Goal: Task Accomplishment & Management: Complete application form

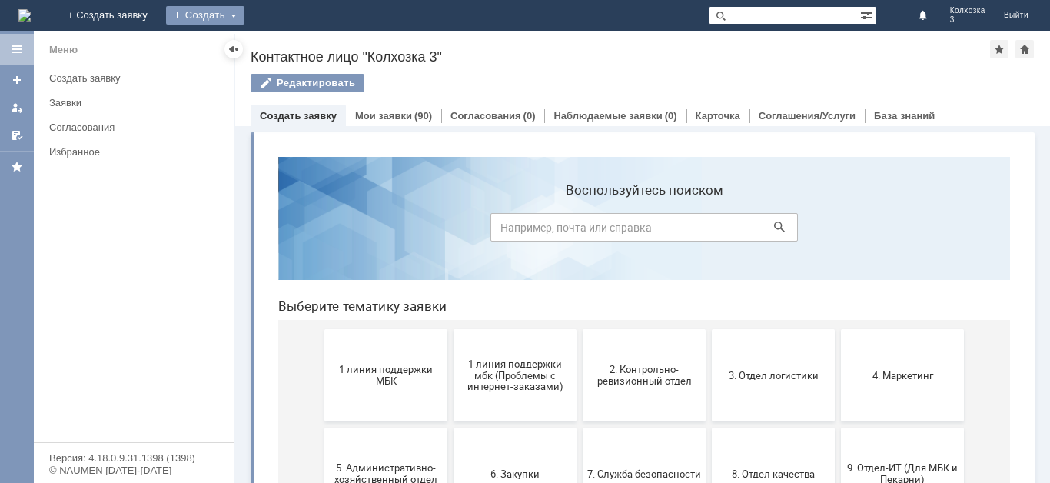
click at [244, 18] on div "Создать" at bounding box center [205, 15] width 78 height 18
click at [286, 45] on link "Заявка" at bounding box center [227, 46] width 117 height 18
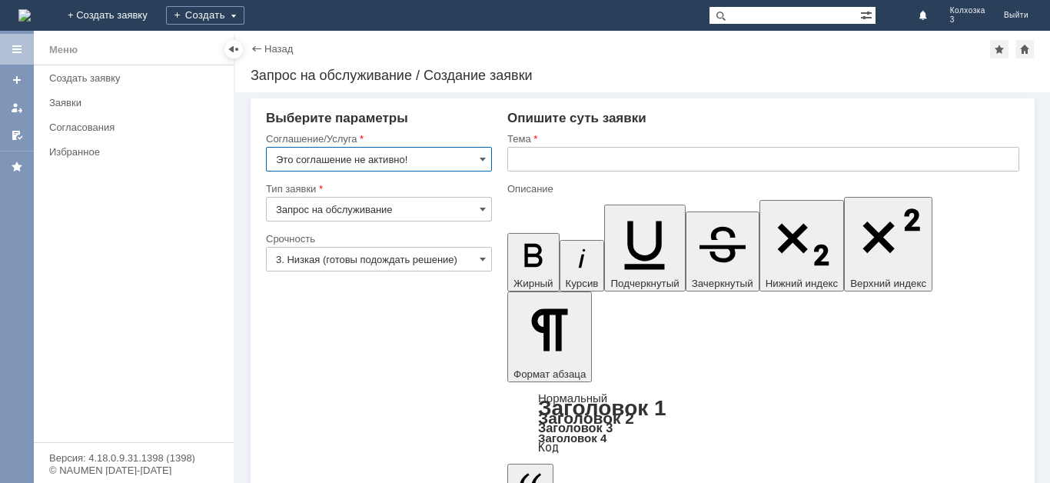
click at [484, 168] on input "Это соглашение не активно!" at bounding box center [379, 159] width 226 height 25
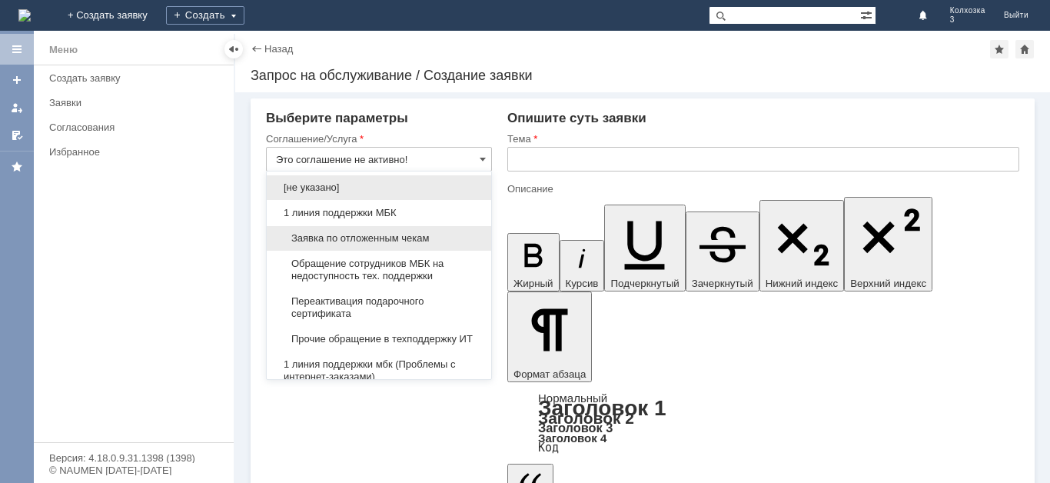
click at [387, 241] on span "Заявка по отложенным чекам" at bounding box center [379, 238] width 206 height 12
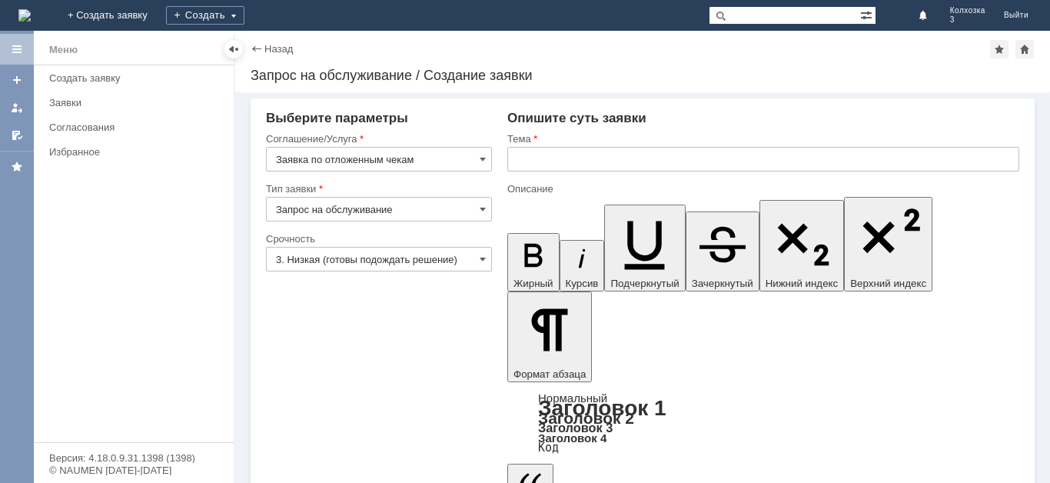
type input "Заявка по отложенным чекам"
click at [541, 163] on input "text" at bounding box center [763, 159] width 512 height 25
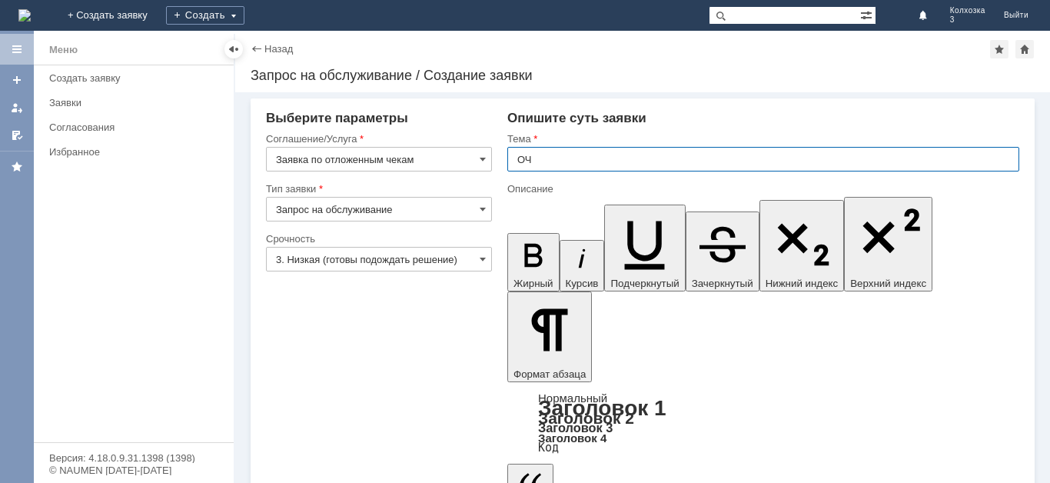
type input "ОЧ"
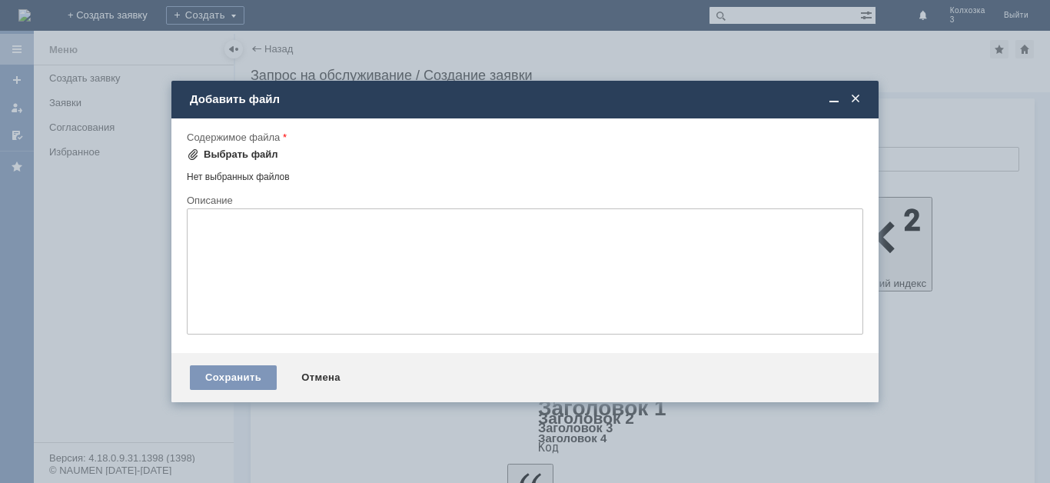
click at [209, 151] on div "Выбрать файл" at bounding box center [241, 154] width 75 height 12
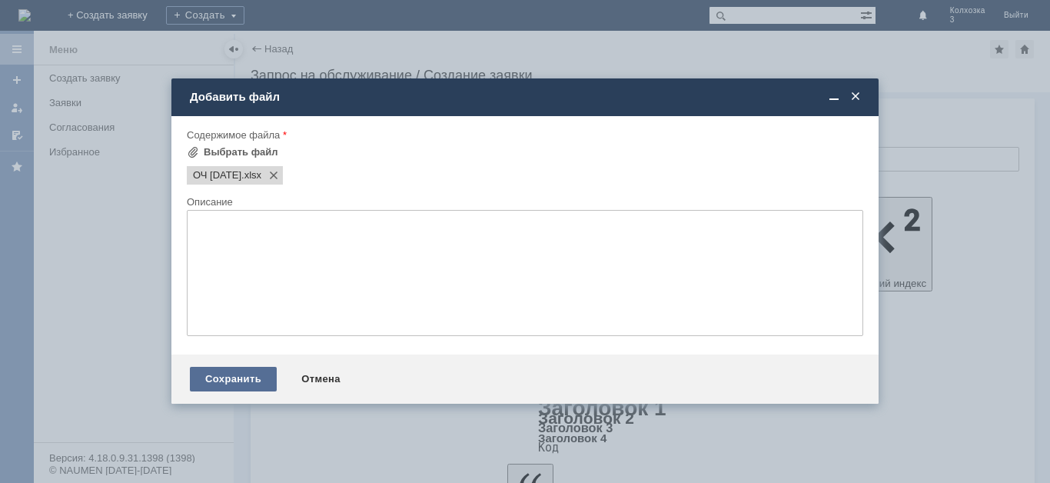
click at [241, 376] on div "Сохранить" at bounding box center [233, 379] width 87 height 25
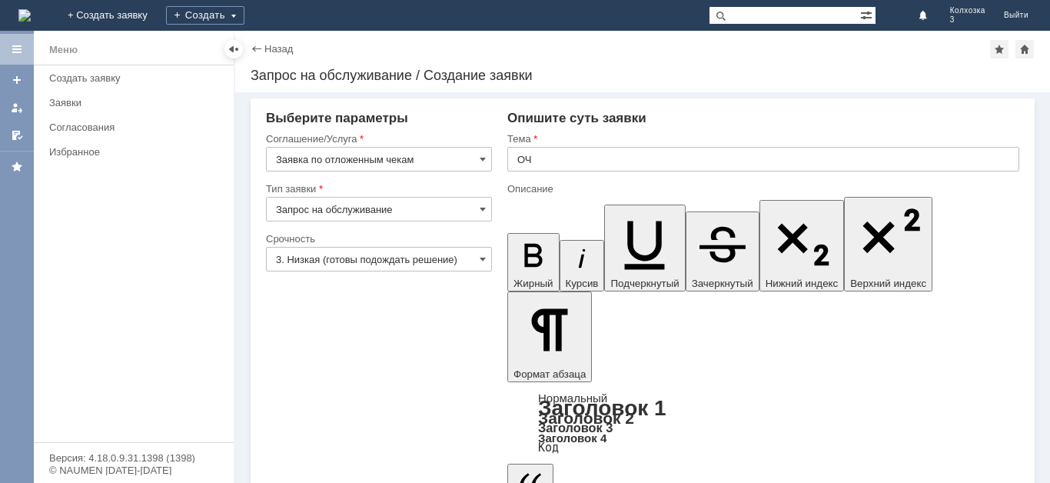
scroll to position [24, 0]
